Goal: Transaction & Acquisition: Subscribe to service/newsletter

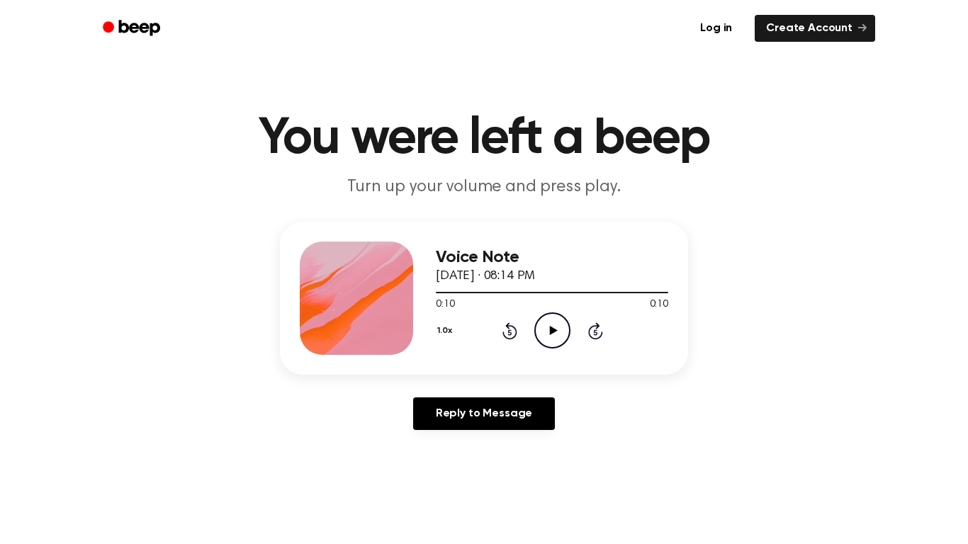
click at [582, 293] on div at bounding box center [552, 292] width 232 height 1
click at [446, 322] on button "1.0x" at bounding box center [446, 331] width 21 height 24
click at [550, 322] on icon "Play Audio" at bounding box center [552, 330] width 36 height 36
click at [455, 329] on button "1.0x" at bounding box center [446, 331] width 21 height 24
click at [473, 458] on div "2.0x" at bounding box center [463, 495] width 55 height 26
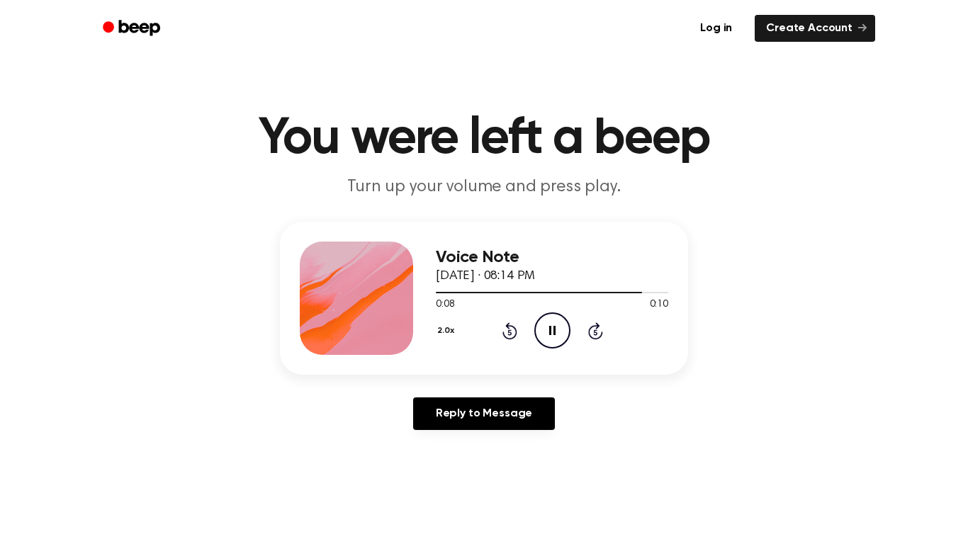
click at [446, 331] on button "2.0x" at bounding box center [447, 331] width 23 height 24
click at [465, 385] on span "0.8x" at bounding box center [459, 389] width 18 height 15
click at [542, 343] on icon "Play Audio" at bounding box center [552, 330] width 36 height 36
click at [453, 334] on button "0.8x" at bounding box center [448, 331] width 24 height 24
click at [467, 418] on span "1.0x" at bounding box center [459, 416] width 18 height 15
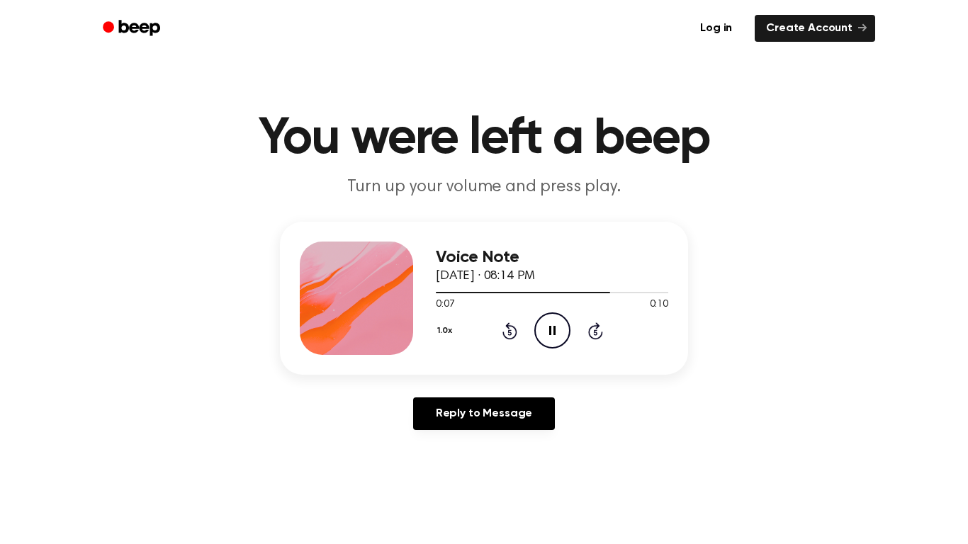
click at [440, 331] on button "1.0x" at bounding box center [446, 331] width 21 height 24
click at [467, 389] on span "0.8x" at bounding box center [459, 389] width 18 height 15
click at [478, 314] on div "0.8x Rewind 5 seconds Pause Audio Skip 5 seconds" at bounding box center [552, 330] width 232 height 36
click at [437, 332] on button "0.8x" at bounding box center [448, 331] width 24 height 24
click at [556, 333] on icon "Play Audio" at bounding box center [552, 330] width 36 height 36
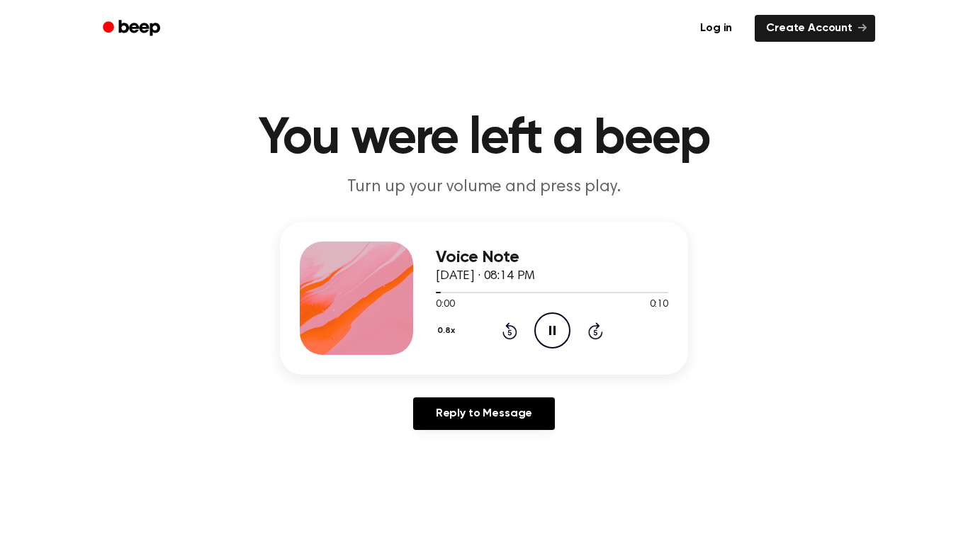
click at [452, 327] on button "0.8x" at bounding box center [448, 331] width 24 height 24
click at [465, 358] on div "Playback Speed" at bounding box center [463, 362] width 55 height 28
click at [469, 368] on div "Playback Speed" at bounding box center [463, 362] width 55 height 28
click at [557, 399] on div "Reply to Message" at bounding box center [484, 419] width 408 height 44
click at [569, 293] on div at bounding box center [552, 292] width 232 height 1
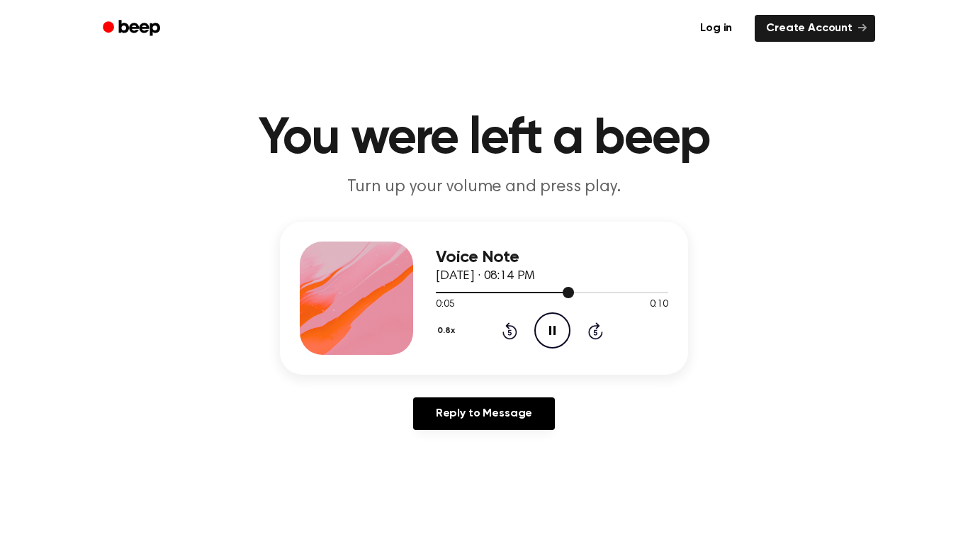
click at [592, 293] on div at bounding box center [552, 292] width 232 height 1
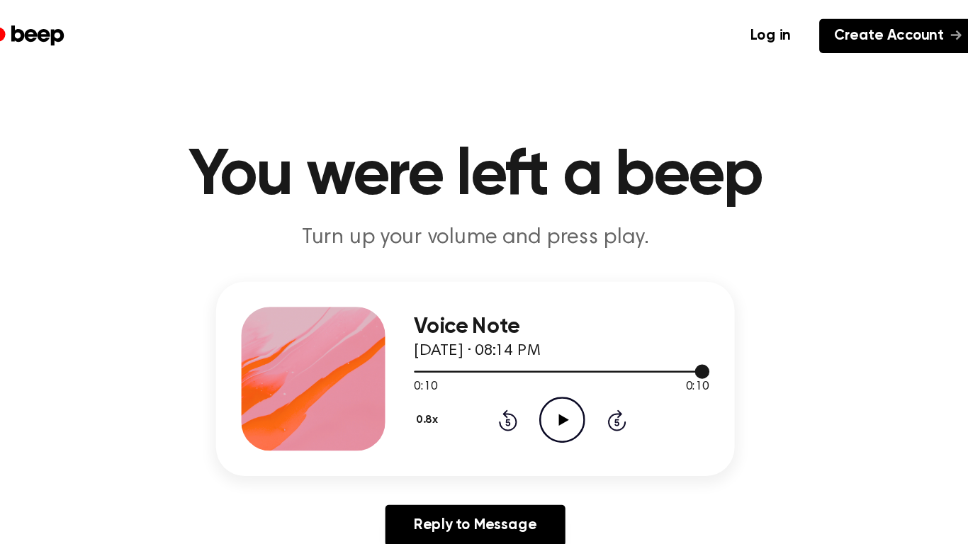
click at [768, 16] on link "Create Account" at bounding box center [814, 28] width 120 height 27
